Goal: Task Accomplishment & Management: Complete application form

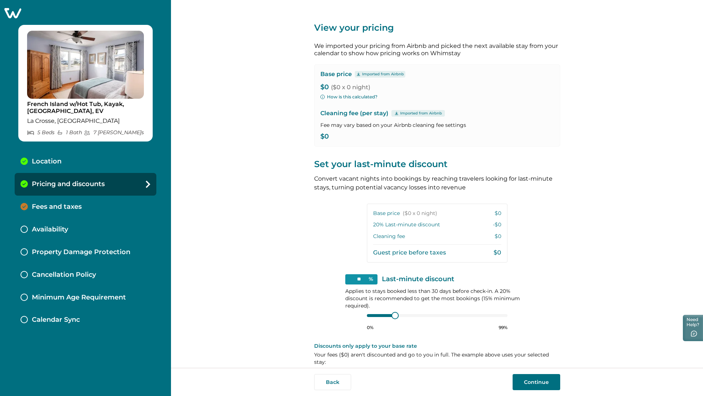
click at [322, 87] on p "$0 ($0 x 0 night)" at bounding box center [436, 87] width 233 height 7
drag, startPoint x: 343, startPoint y: 87, endPoint x: 368, endPoint y: 84, distance: 25.5
click at [368, 84] on span "($0 x 0 night)" at bounding box center [350, 87] width 39 height 7
click at [380, 86] on p "$0 ($0 x 0 night)" at bounding box center [436, 87] width 233 height 7
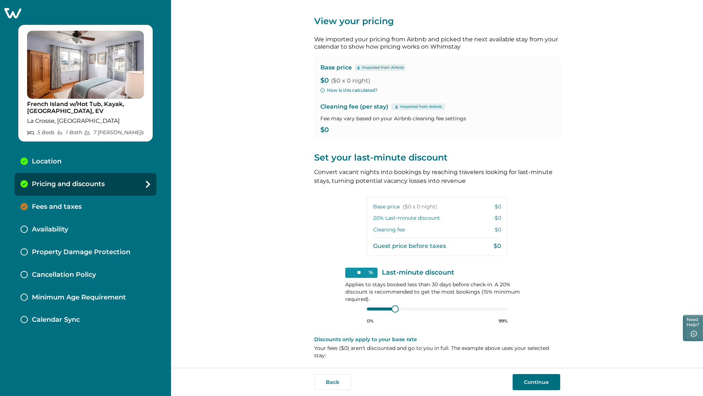
scroll to position [8, 0]
click at [393, 307] on div at bounding box center [395, 307] width 7 height 7
click at [531, 382] on button "Continue" at bounding box center [536, 382] width 48 height 16
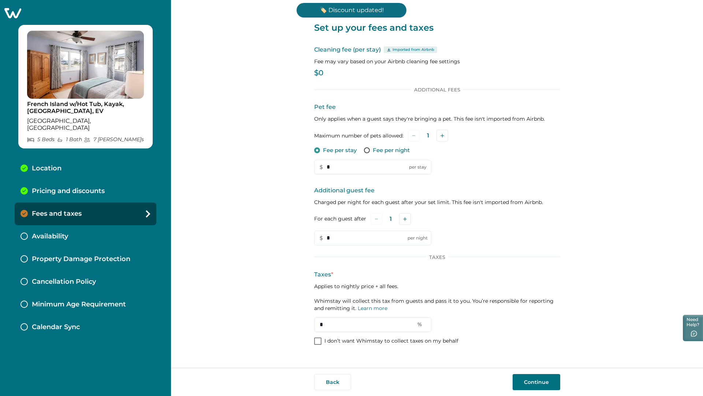
click at [322, 71] on p "$0" at bounding box center [437, 73] width 246 height 7
click at [317, 74] on p "$0" at bounding box center [437, 73] width 246 height 7
drag, startPoint x: 319, startPoint y: 74, endPoint x: 342, endPoint y: 78, distance: 23.5
click at [342, 78] on div "Cleaning fee (per stay) Imported from Airbnb Fee may vary based on your Airbnb …" at bounding box center [437, 62] width 246 height 34
click at [435, 93] on div "Additional Fees Pet fee Only applies when a guest says they're bringing a pet. …" at bounding box center [437, 166] width 246 height 159
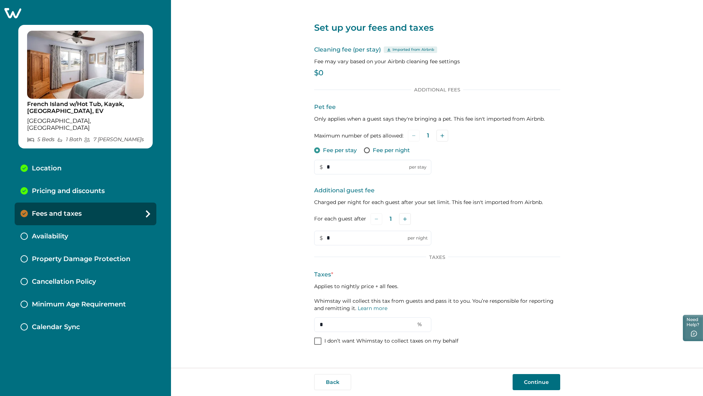
click at [368, 150] on span at bounding box center [367, 150] width 6 height 6
click at [440, 135] on icon "Add" at bounding box center [442, 136] width 4 height 4
click at [441, 135] on button "Add" at bounding box center [443, 136] width 12 height 12
click at [323, 168] on input "*" at bounding box center [372, 167] width 117 height 15
type input "**"
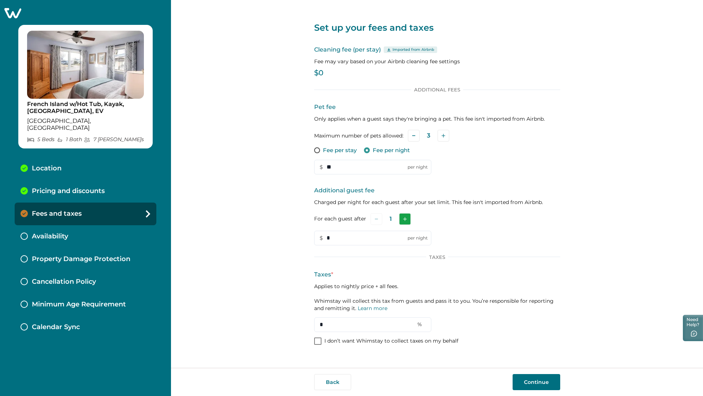
click at [407, 218] on button "Add" at bounding box center [405, 219] width 12 height 12
click at [407, 218] on icon "Add" at bounding box center [406, 219] width 4 height 4
drag, startPoint x: 329, startPoint y: 239, endPoint x: 325, endPoint y: 239, distance: 4.4
click at [325, 239] on input "*" at bounding box center [372, 238] width 117 height 15
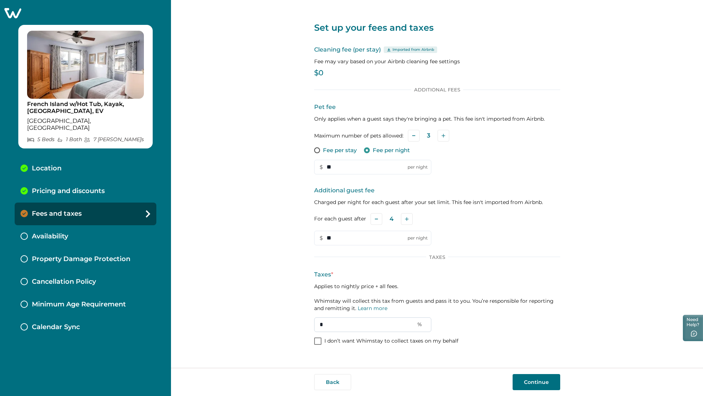
type input "**"
drag, startPoint x: 344, startPoint y: 323, endPoint x: 300, endPoint y: 322, distance: 43.9
click at [301, 322] on div "Set up your fees and taxes Cleaning fee (per stay) Imported from Airbnb Fee may…" at bounding box center [437, 184] width 532 height 368
click at [322, 324] on input "***" at bounding box center [372, 325] width 117 height 15
type input "****"
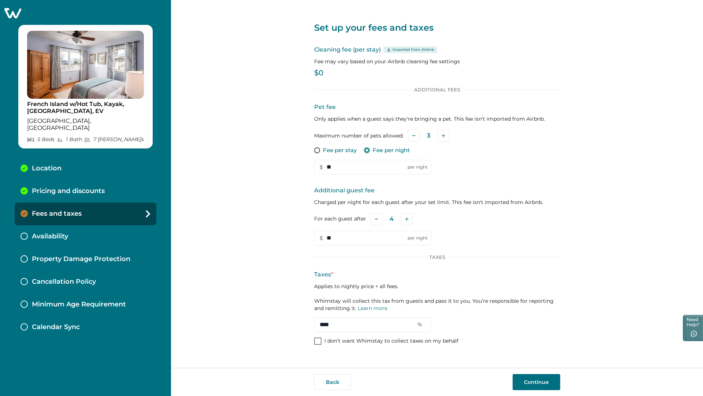
click at [485, 327] on div "Taxes * Applies to nightly price + all fees. Whimstay will collect this tax fro…" at bounding box center [437, 301] width 246 height 62
click at [542, 384] on button "Continue" at bounding box center [536, 382] width 48 height 16
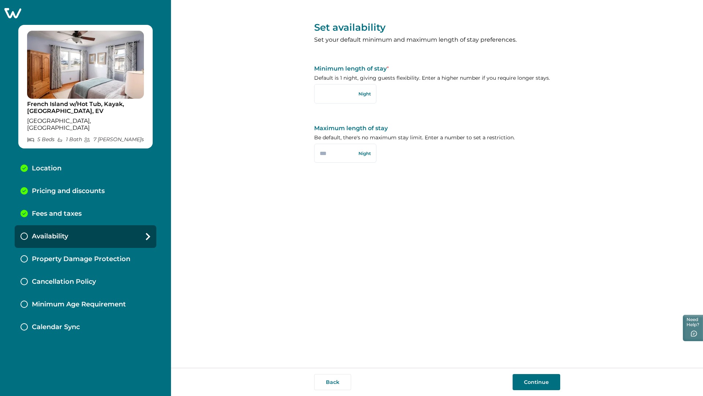
click at [538, 383] on button "Continue" at bounding box center [536, 382] width 48 height 16
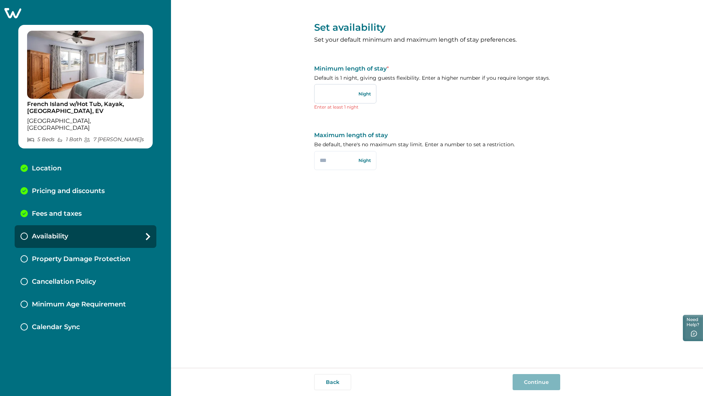
click at [334, 93] on input "text" at bounding box center [345, 93] width 62 height 19
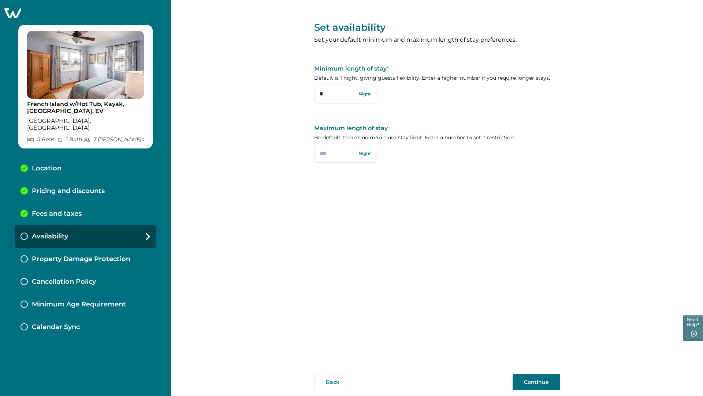
type input "*"
click at [540, 382] on button "Continue" at bounding box center [536, 382] width 48 height 16
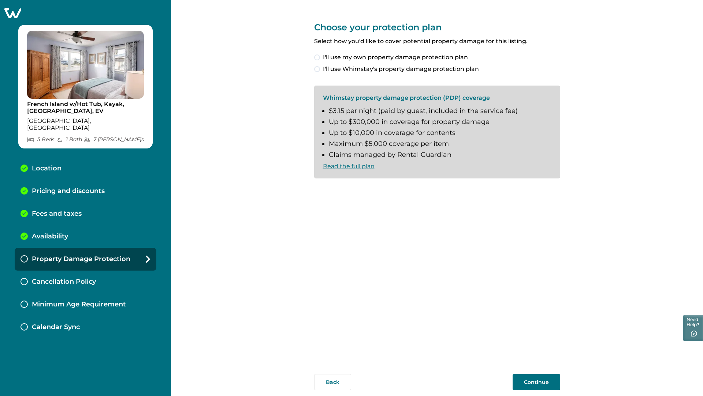
click at [468, 70] on span "I'll use Whimstay's property damage protection plan" at bounding box center [401, 69] width 156 height 9
click at [320, 190] on label "I understand and accept the Whimstay Host Terms and Conditions" at bounding box center [417, 190] width 206 height 9
click at [548, 384] on button "Continue" at bounding box center [536, 382] width 48 height 16
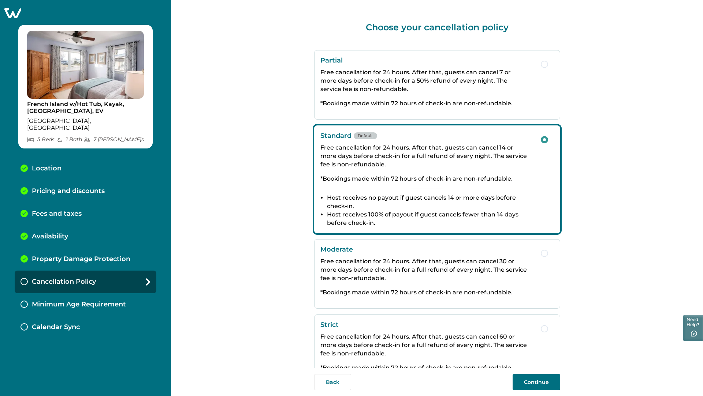
scroll to position [32, 0]
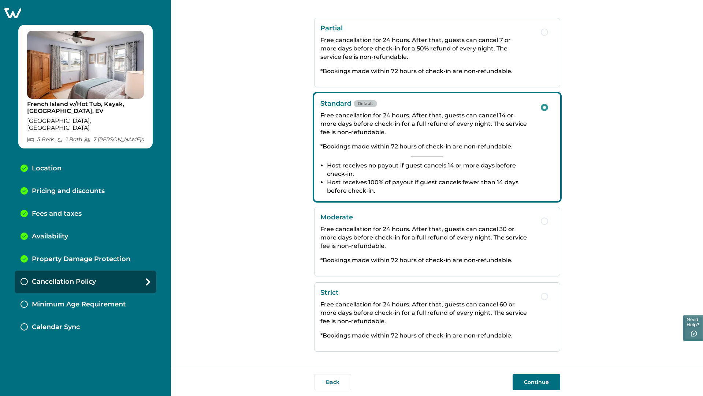
click at [457, 248] on p "Free cancellation for 24 hours. After that, guests can cancel 30 or more days b…" at bounding box center [426, 237] width 213 height 25
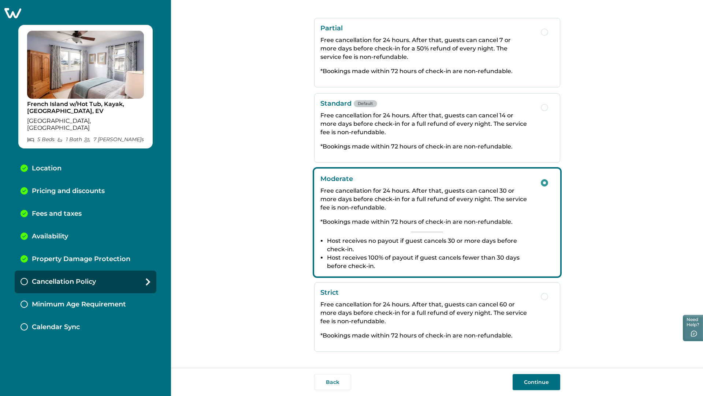
click at [465, 152] on div "Standard Default Free cancellation for 24 hours. After that, guests can cancel …" at bounding box center [426, 128] width 213 height 57
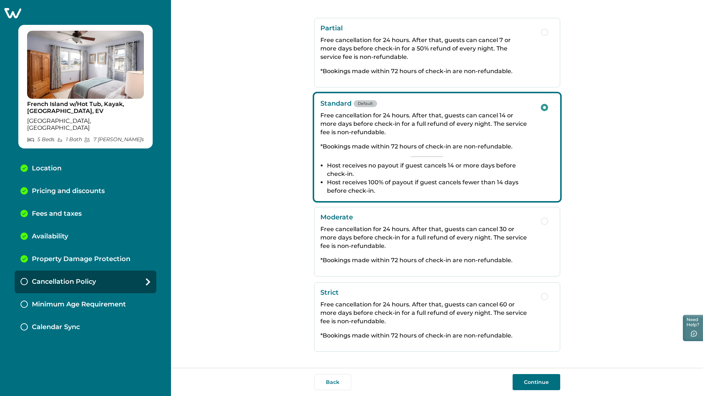
click at [546, 386] on button "Continue" at bounding box center [536, 382] width 48 height 16
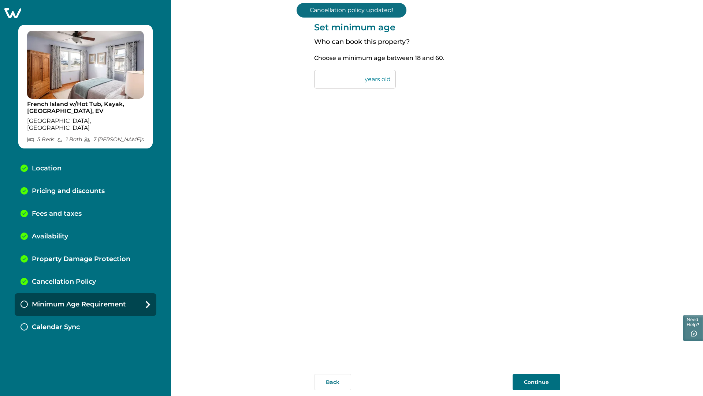
drag, startPoint x: 329, startPoint y: 79, endPoint x: 316, endPoint y: 81, distance: 12.6
click at [316, 81] on input "**" at bounding box center [355, 79] width 82 height 19
drag, startPoint x: 332, startPoint y: 78, endPoint x: 323, endPoint y: 81, distance: 8.8
click at [323, 81] on input "**" at bounding box center [355, 79] width 82 height 19
type input "**"
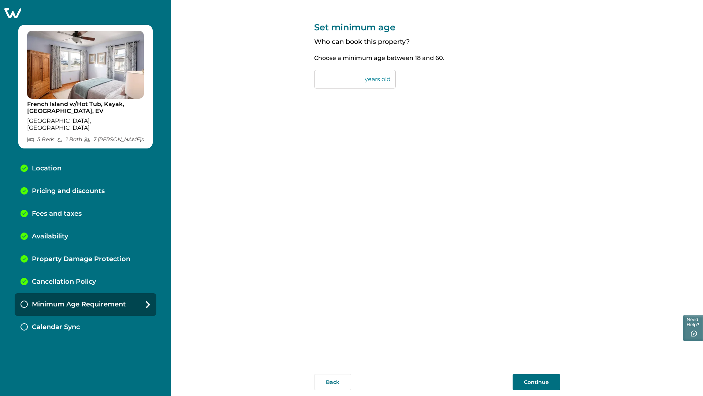
click at [535, 385] on button "Continue" at bounding box center [536, 382] width 48 height 16
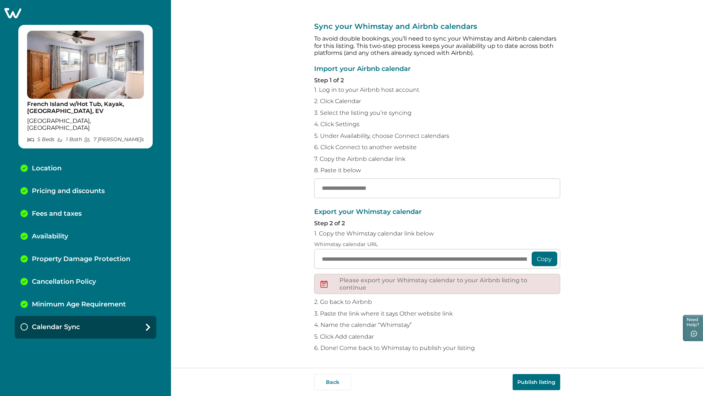
click at [550, 260] on button "Copy" at bounding box center [544, 259] width 26 height 15
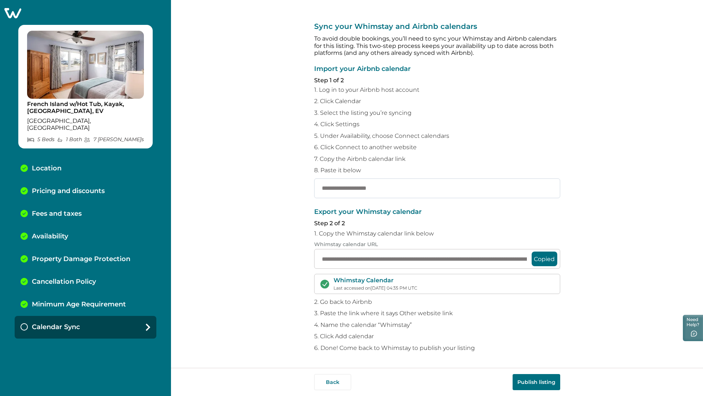
click at [381, 193] on input "text" at bounding box center [437, 189] width 246 height 20
paste input "**********"
type input "**********"
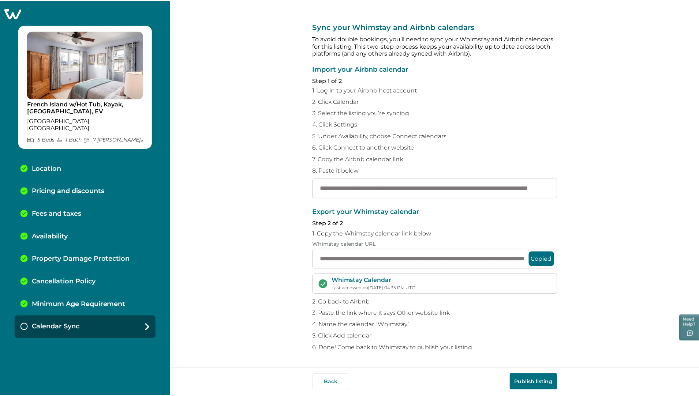
scroll to position [0, 0]
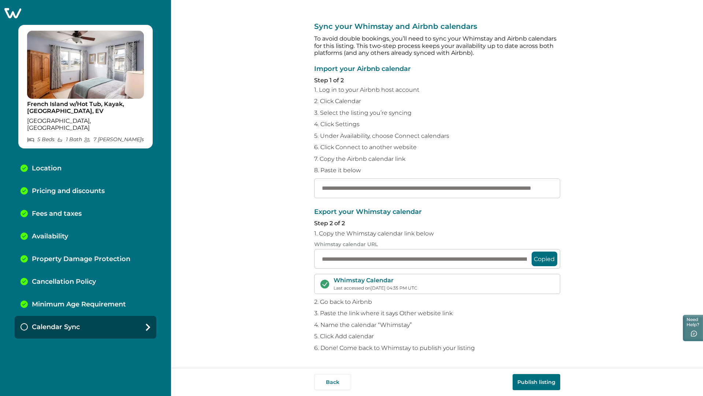
click at [538, 384] on button "Publish listing" at bounding box center [536, 382] width 48 height 16
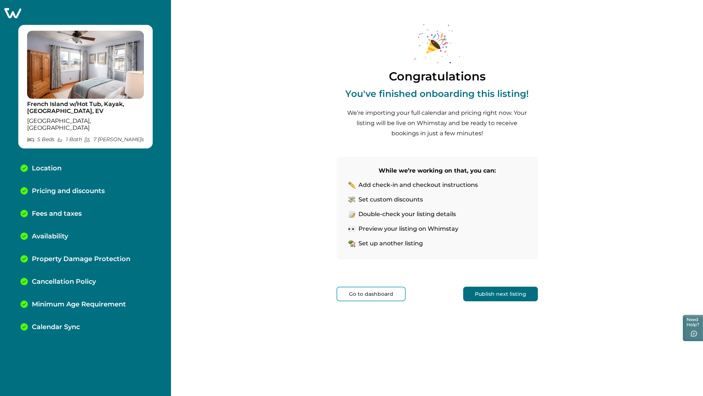
click at [397, 295] on button "Go to dashboard" at bounding box center [370, 294] width 69 height 15
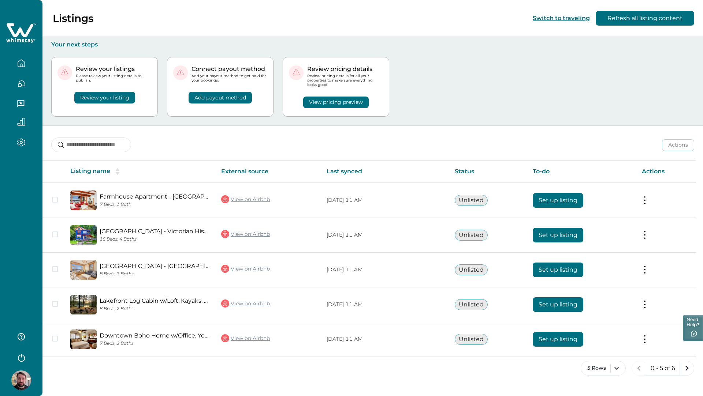
click at [25, 63] on icon "button" at bounding box center [21, 63] width 7 height 7
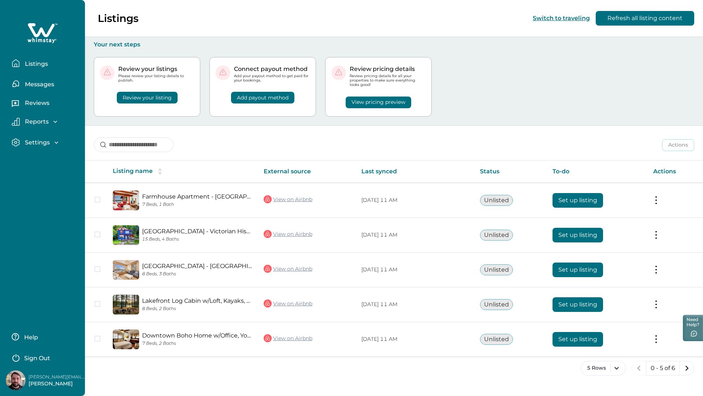
click at [40, 66] on p "Listings" at bounding box center [35, 63] width 25 height 7
click at [687, 369] on icon "next page" at bounding box center [686, 368] width 3 height 5
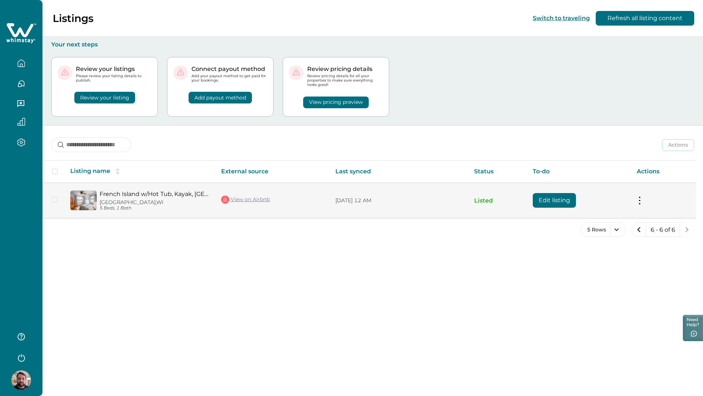
click at [641, 197] on button at bounding box center [639, 201] width 6 height 8
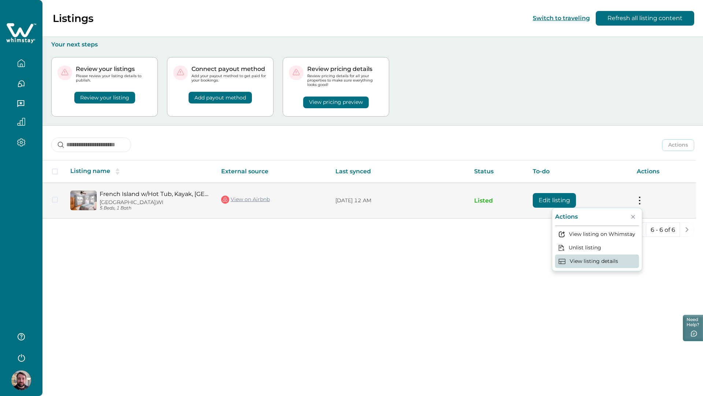
click at [595, 260] on button "View listing details" at bounding box center [597, 262] width 84 height 14
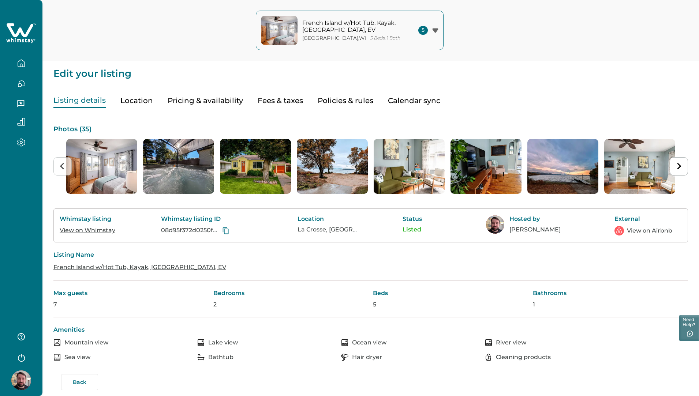
click at [330, 97] on button "Policies & rules" at bounding box center [346, 100] width 56 height 15
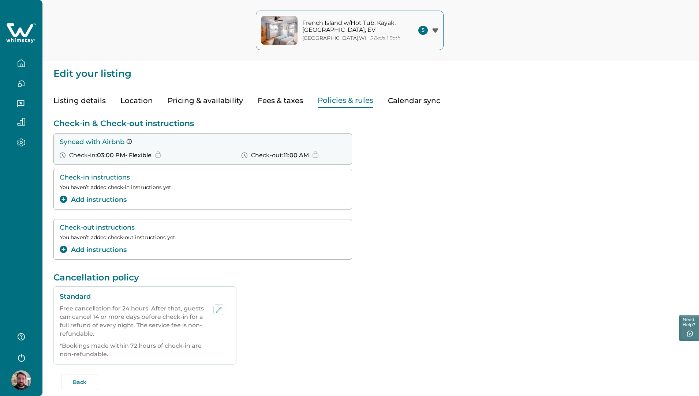
click at [195, 100] on button "Pricing & availability" at bounding box center [205, 100] width 75 height 15
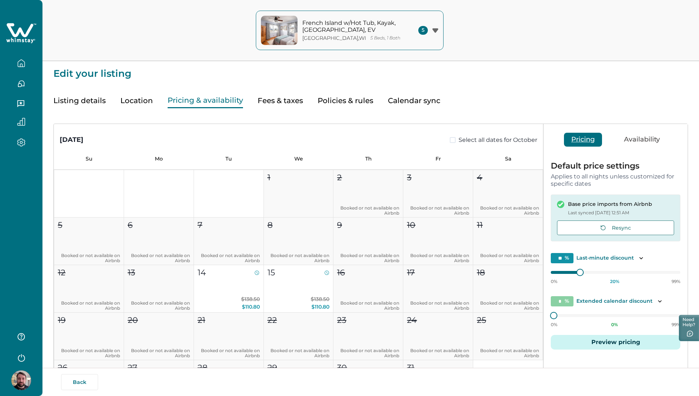
click at [663, 142] on button "Availability" at bounding box center [642, 140] width 51 height 14
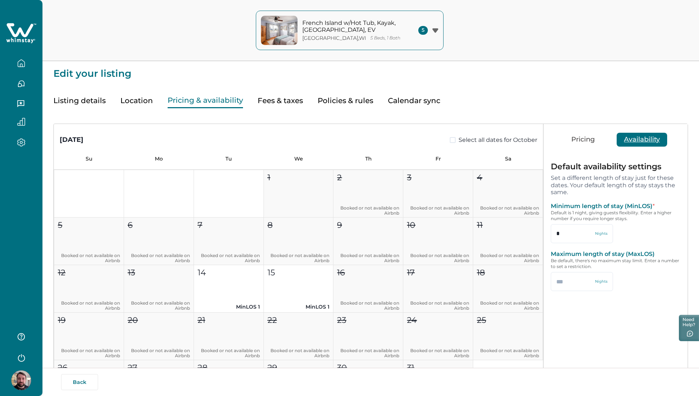
click at [135, 98] on button "Location" at bounding box center [136, 100] width 33 height 15
click at [178, 102] on button "Pricing & availability" at bounding box center [205, 100] width 75 height 15
drag, startPoint x: 564, startPoint y: 237, endPoint x: 554, endPoint y: 237, distance: 9.5
click at [554, 237] on input "*" at bounding box center [582, 233] width 62 height 19
type input "*"
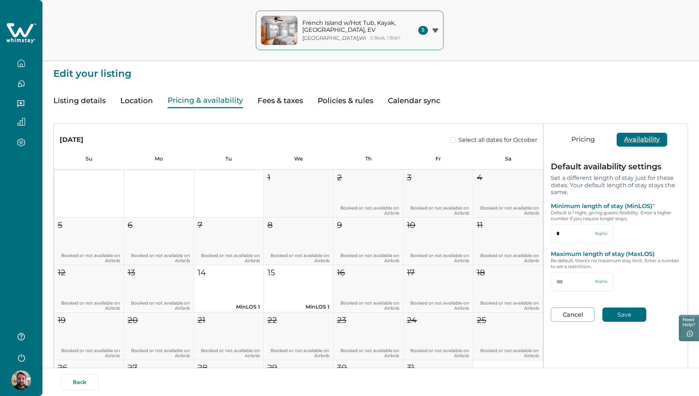
click at [629, 313] on button "Save" at bounding box center [624, 315] width 44 height 14
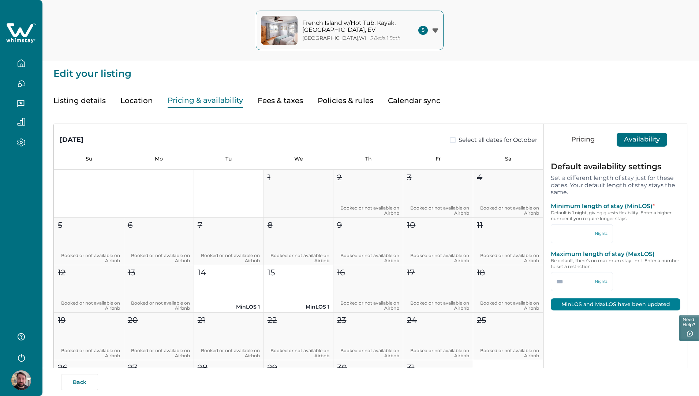
type input "*"
click at [146, 99] on button "Location" at bounding box center [136, 100] width 33 height 15
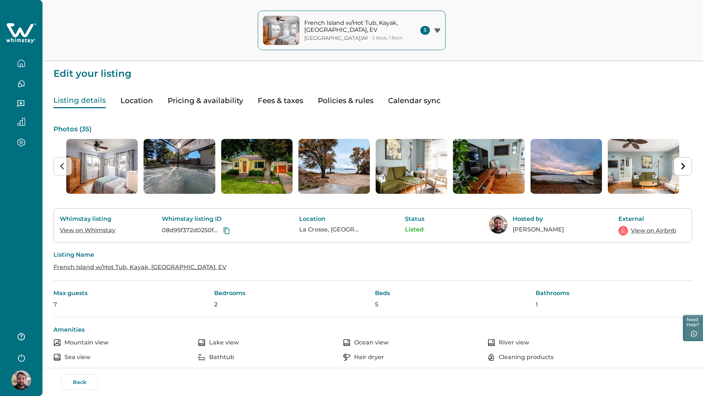
click at [91, 101] on button "Listing details" at bounding box center [79, 100] width 52 height 15
click at [401, 104] on button "Calendar sync" at bounding box center [414, 100] width 52 height 15
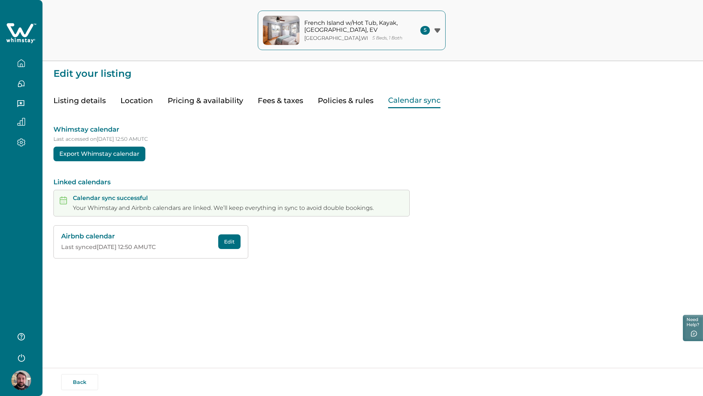
click at [338, 102] on button "Policies & rules" at bounding box center [346, 100] width 56 height 15
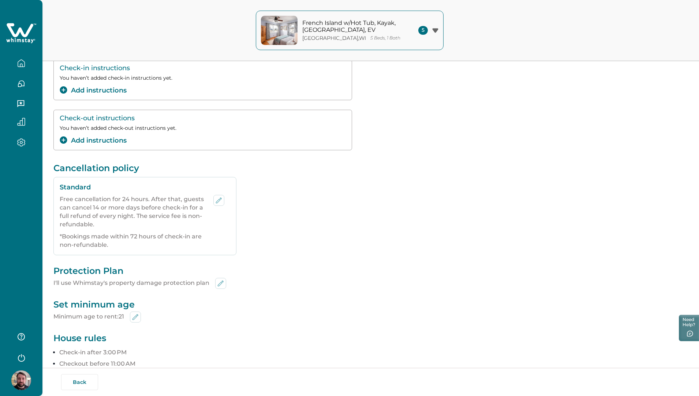
scroll to position [110, 0]
